Goal: Find contact information: Find contact information

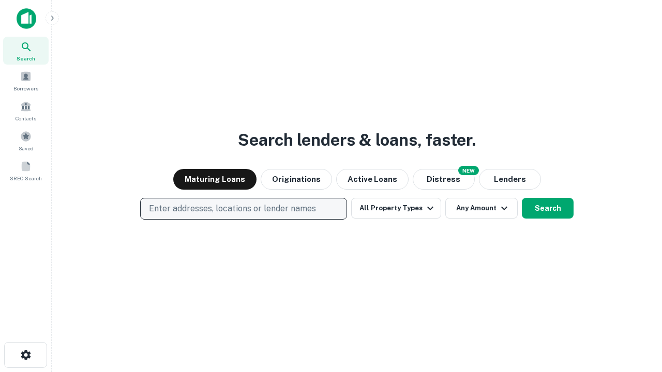
click at [243, 209] on p "Enter addresses, locations or lender names" at bounding box center [232, 209] width 167 height 12
type input "**********"
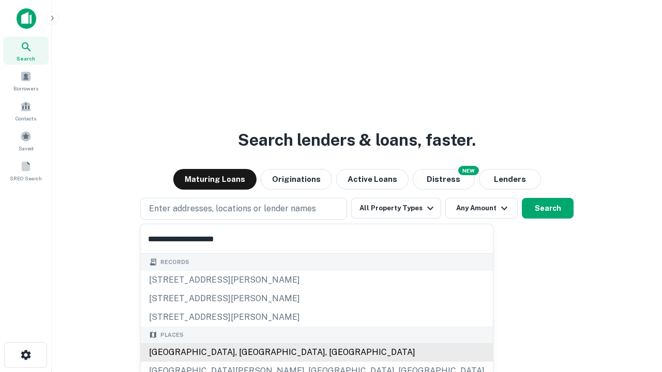
click at [247, 352] on div "Santa Monica, CA, USA" at bounding box center [317, 352] width 352 height 19
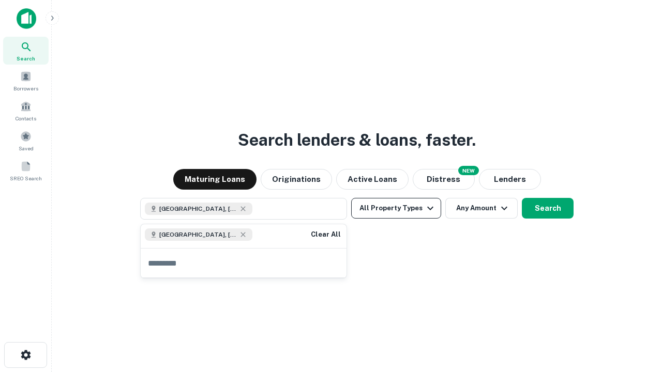
click at [396, 208] on button "All Property Types" at bounding box center [396, 208] width 90 height 21
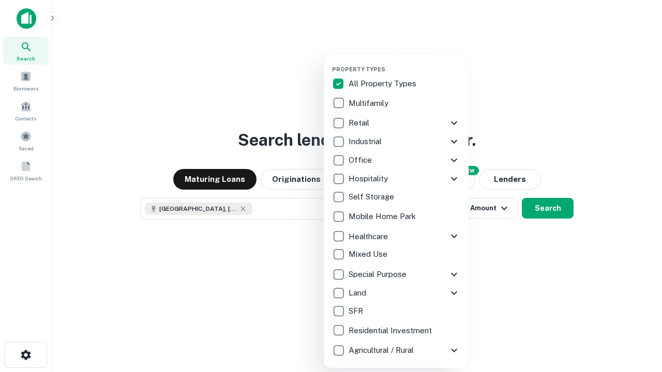
click at [404, 63] on button "button" at bounding box center [404, 63] width 145 height 1
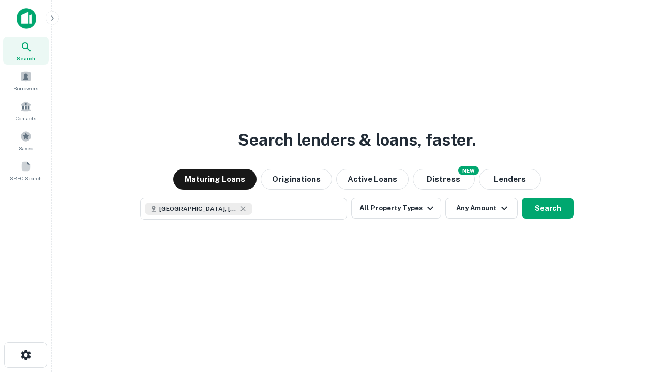
scroll to position [17, 0]
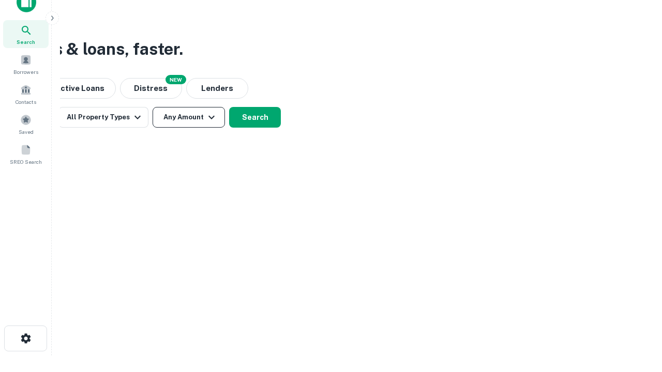
click at [189, 117] on button "Any Amount" at bounding box center [188, 117] width 72 height 21
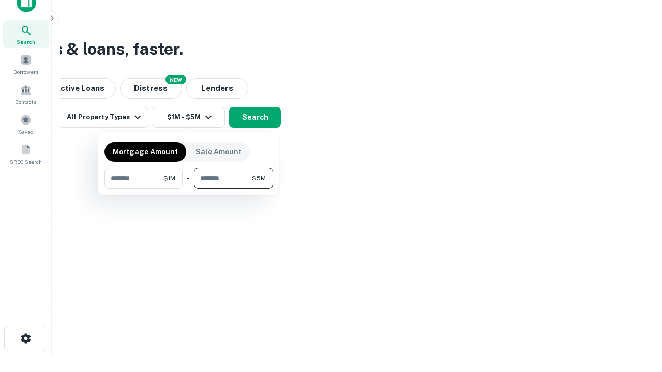
type input "*******"
click at [189, 189] on button "button" at bounding box center [188, 189] width 168 height 1
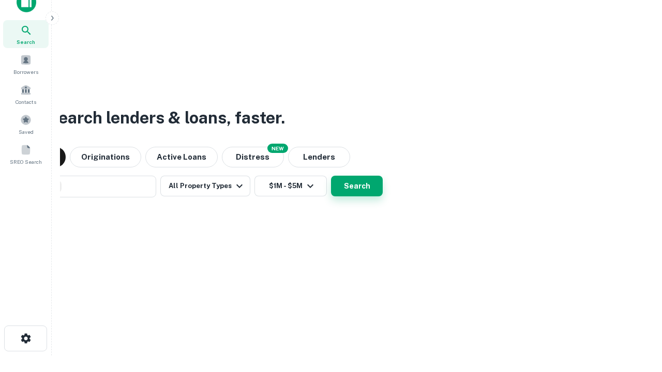
click at [331, 176] on button "Search" at bounding box center [357, 186] width 52 height 21
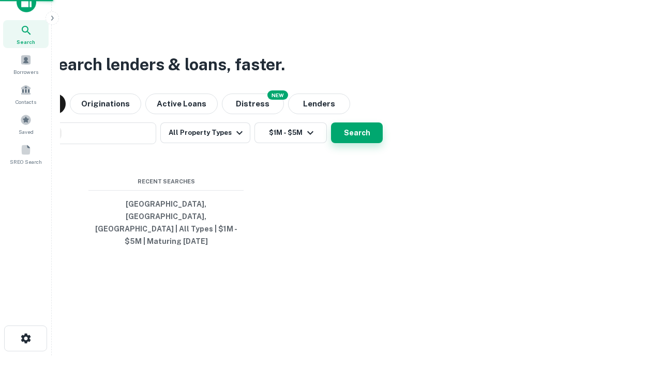
scroll to position [34, 293]
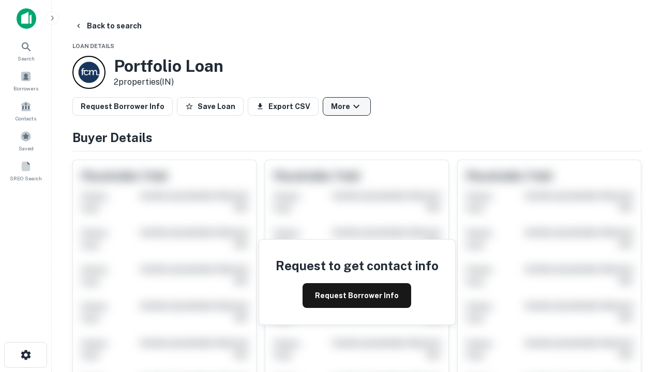
click at [346, 106] on button "More" at bounding box center [347, 106] width 48 height 19
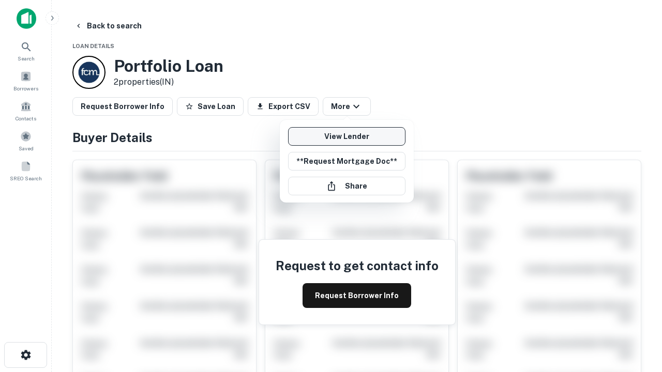
click at [346, 136] on link "View Lender" at bounding box center [346, 136] width 117 height 19
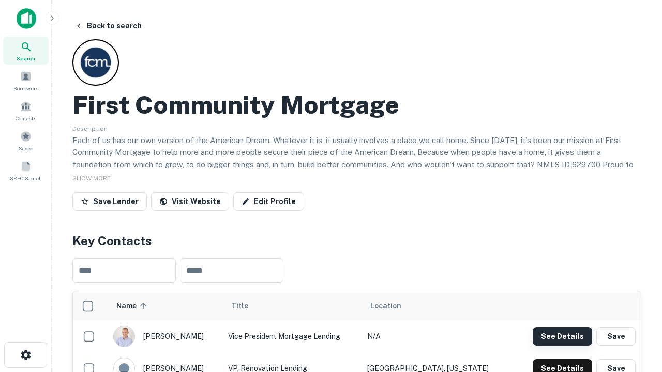
click at [562, 336] on button "See Details" at bounding box center [561, 336] width 59 height 19
click at [25, 355] on icon "button" at bounding box center [26, 355] width 12 height 12
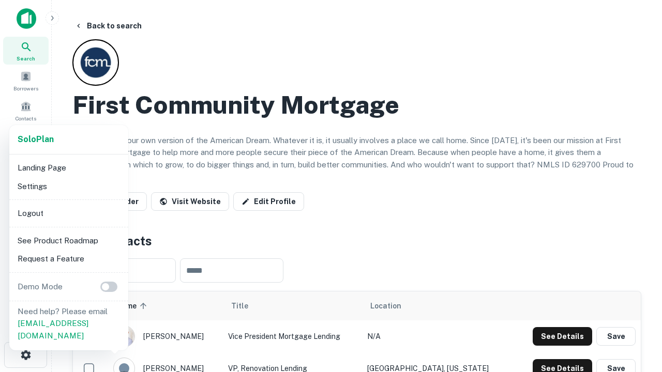
click at [68, 213] on li "Logout" at bounding box center [68, 213] width 111 height 19
